Goal: Navigation & Orientation: Find specific page/section

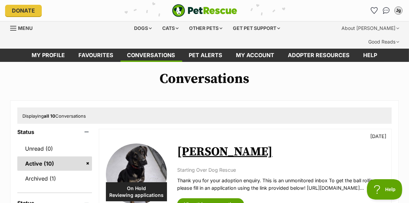
click at [47, 22] on div "Menu" at bounding box center [59, 34] width 98 height 27
click at [100, 49] on link "Favourites" at bounding box center [96, 55] width 49 height 13
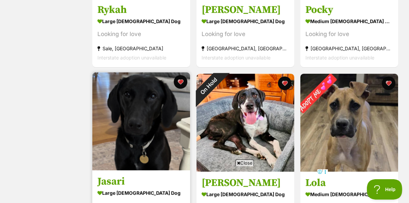
click at [126, 122] on img at bounding box center [141, 121] width 98 height 98
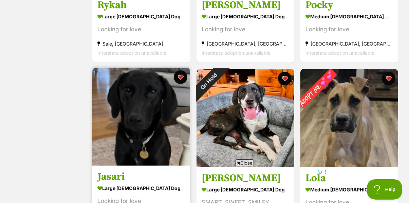
scroll to position [280, 0]
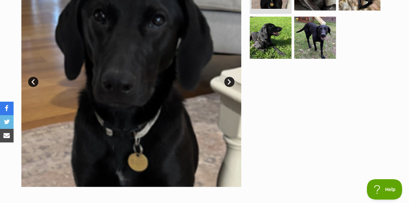
scroll to position [186, 0]
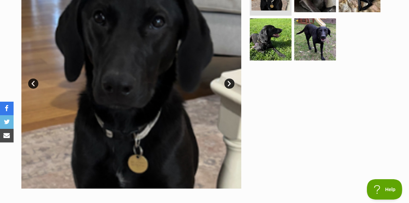
click at [230, 78] on link "Next" at bounding box center [229, 83] width 10 height 10
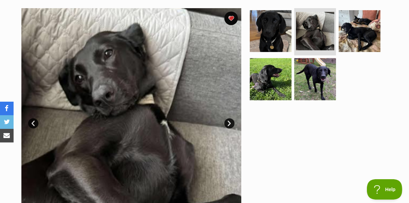
scroll to position [142, 0]
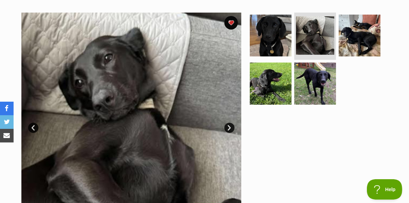
click at [233, 123] on link "Next" at bounding box center [229, 128] width 10 height 10
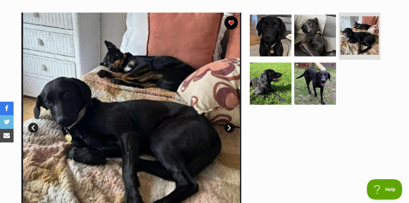
click at [233, 123] on link "Next" at bounding box center [229, 128] width 10 height 10
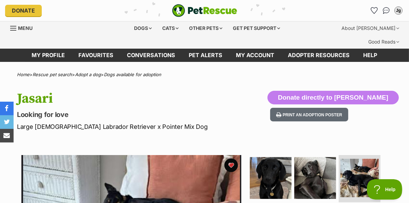
scroll to position [0, 0]
click at [100, 49] on link "Favourites" at bounding box center [96, 55] width 49 height 13
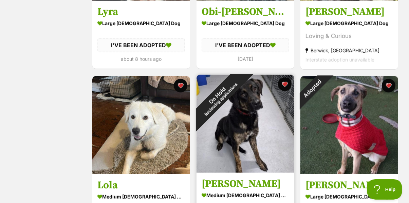
click at [263, 111] on img at bounding box center [246, 124] width 98 height 98
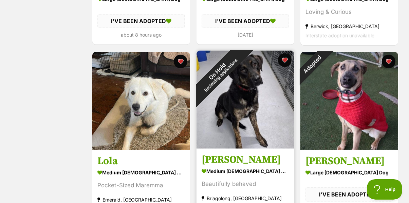
scroll to position [624, 0]
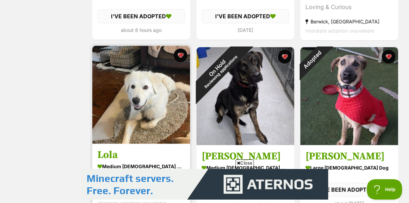
click at [140, 92] on img at bounding box center [141, 95] width 98 height 98
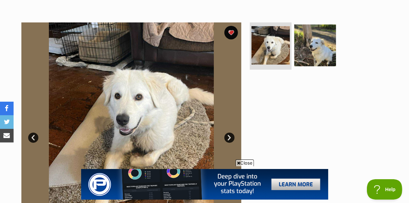
scroll to position [132, 0]
